Goal: Find specific page/section

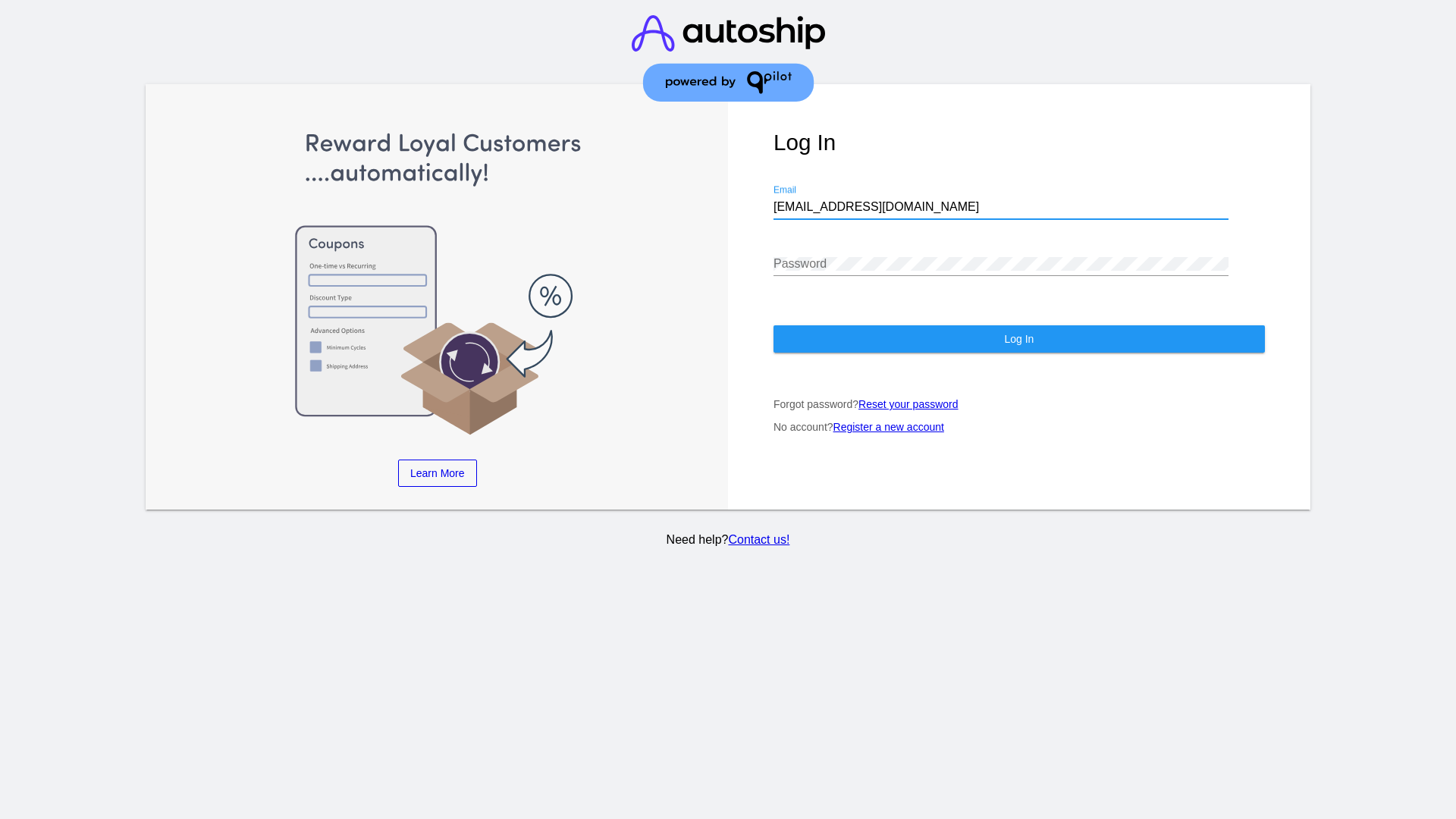
type input "jr@patternsinthecloud.com"
click at [1018, 339] on span "Log In" at bounding box center [1018, 339] width 29 height 12
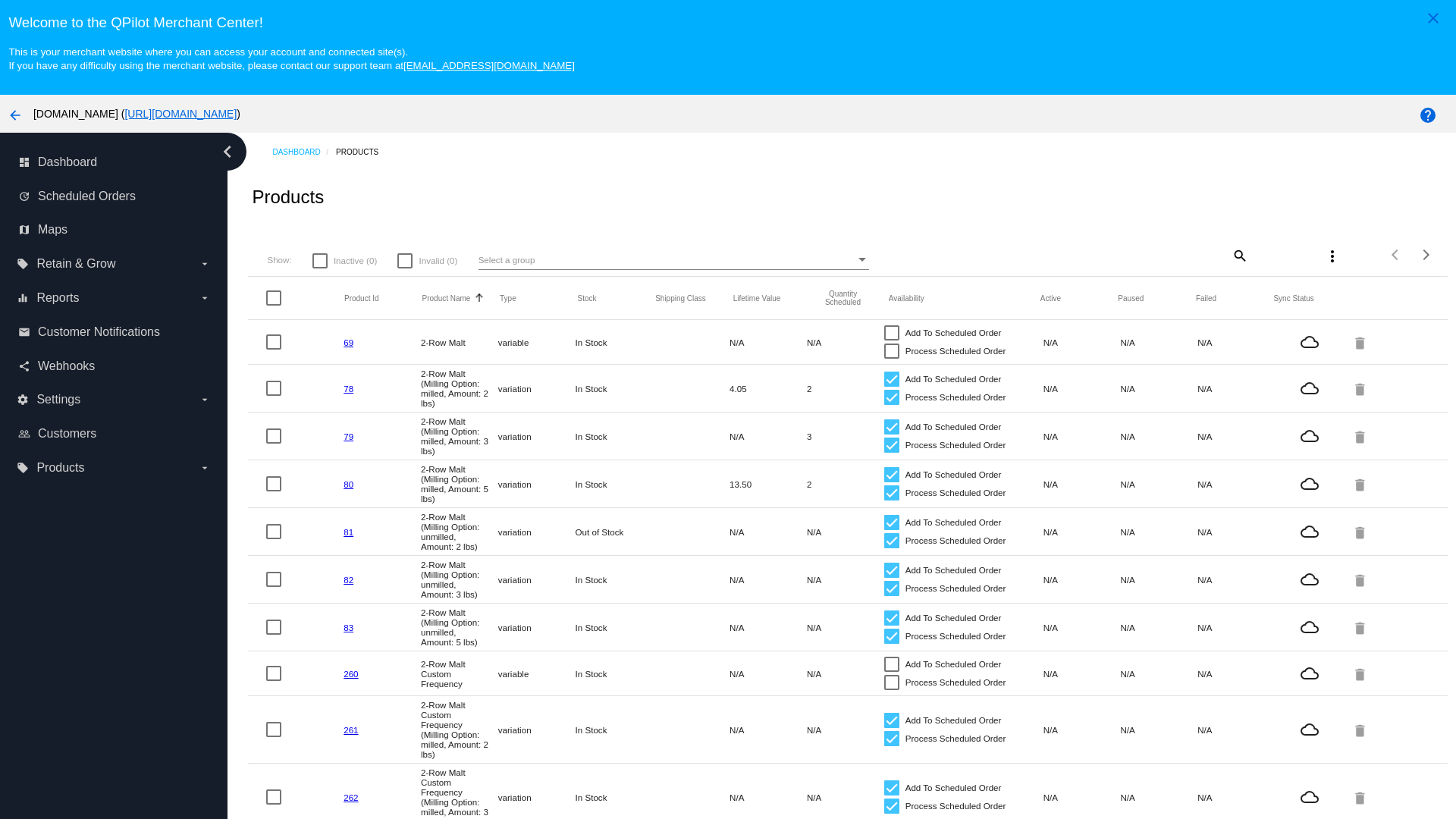
click at [1238, 255] on mat-icon "search" at bounding box center [1238, 255] width 19 height 24
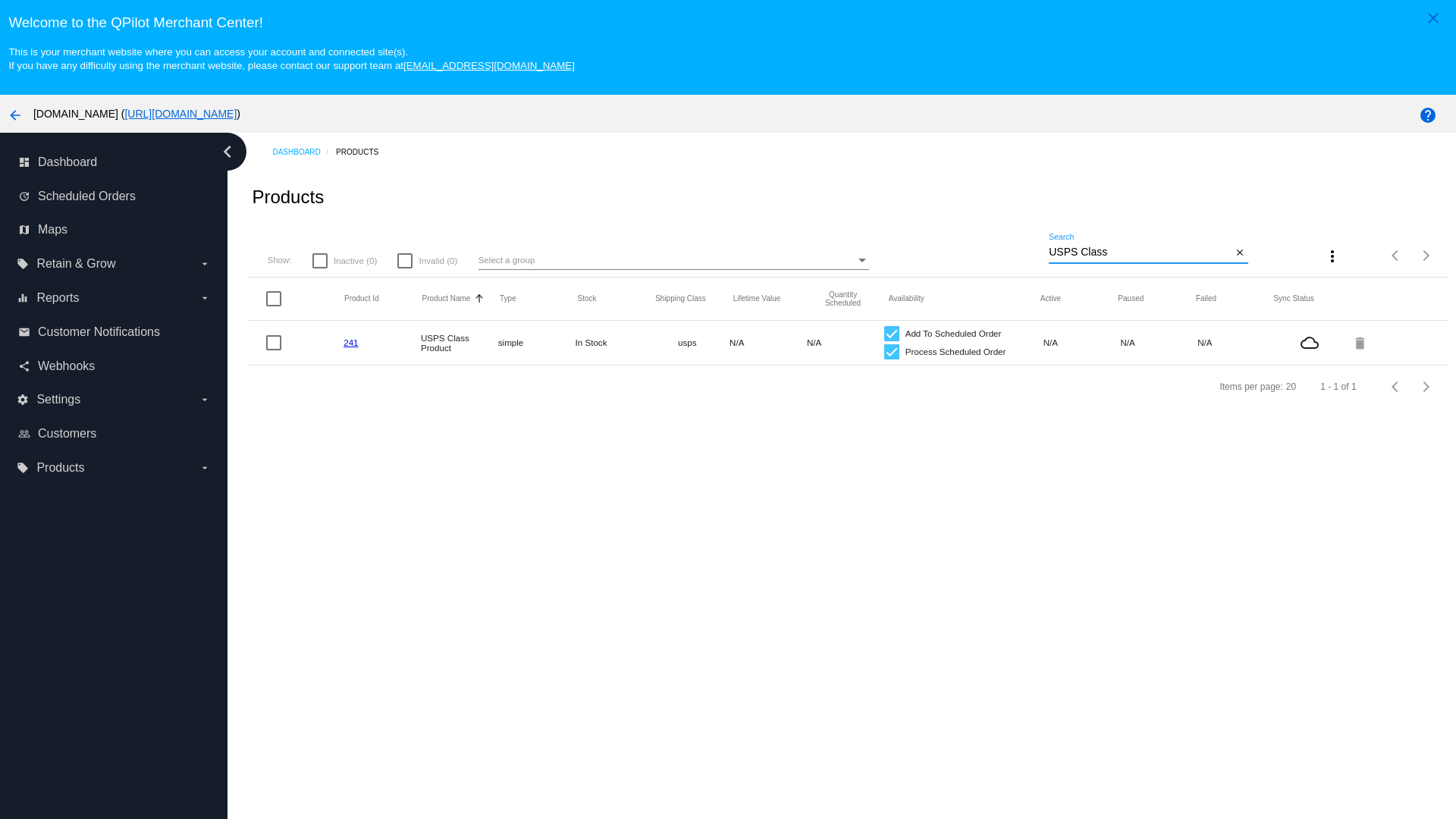
type input "Variable Enable"
